Goal: Find specific page/section: Find specific page/section

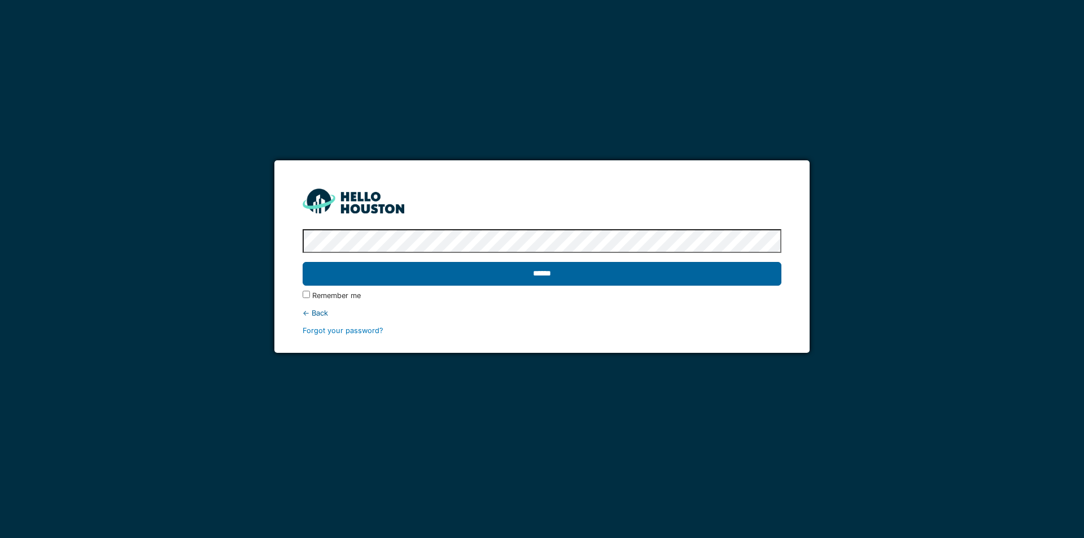
click at [537, 276] on input "******" at bounding box center [542, 274] width 478 height 24
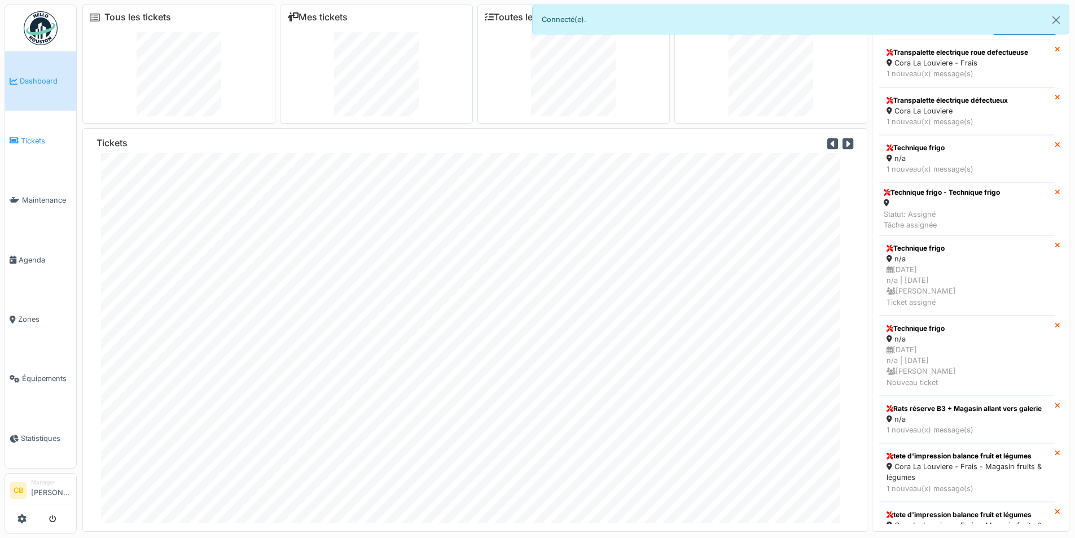
click at [31, 137] on span "Tickets" at bounding box center [46, 140] width 51 height 11
